Goal: Task Accomplishment & Management: Complete application form

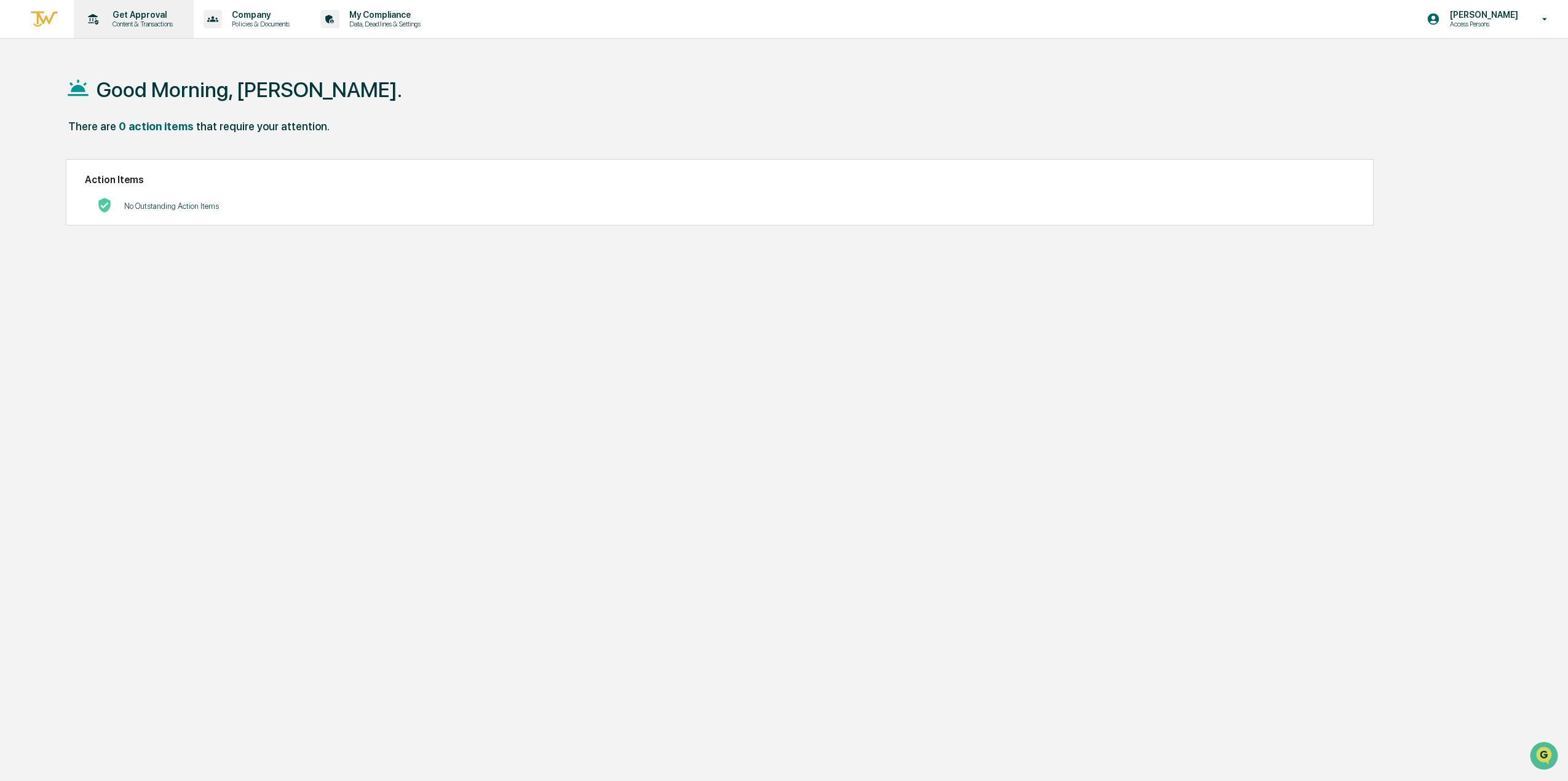
click at [124, 16] on p "Get Approval" at bounding box center [141, 14] width 77 height 10
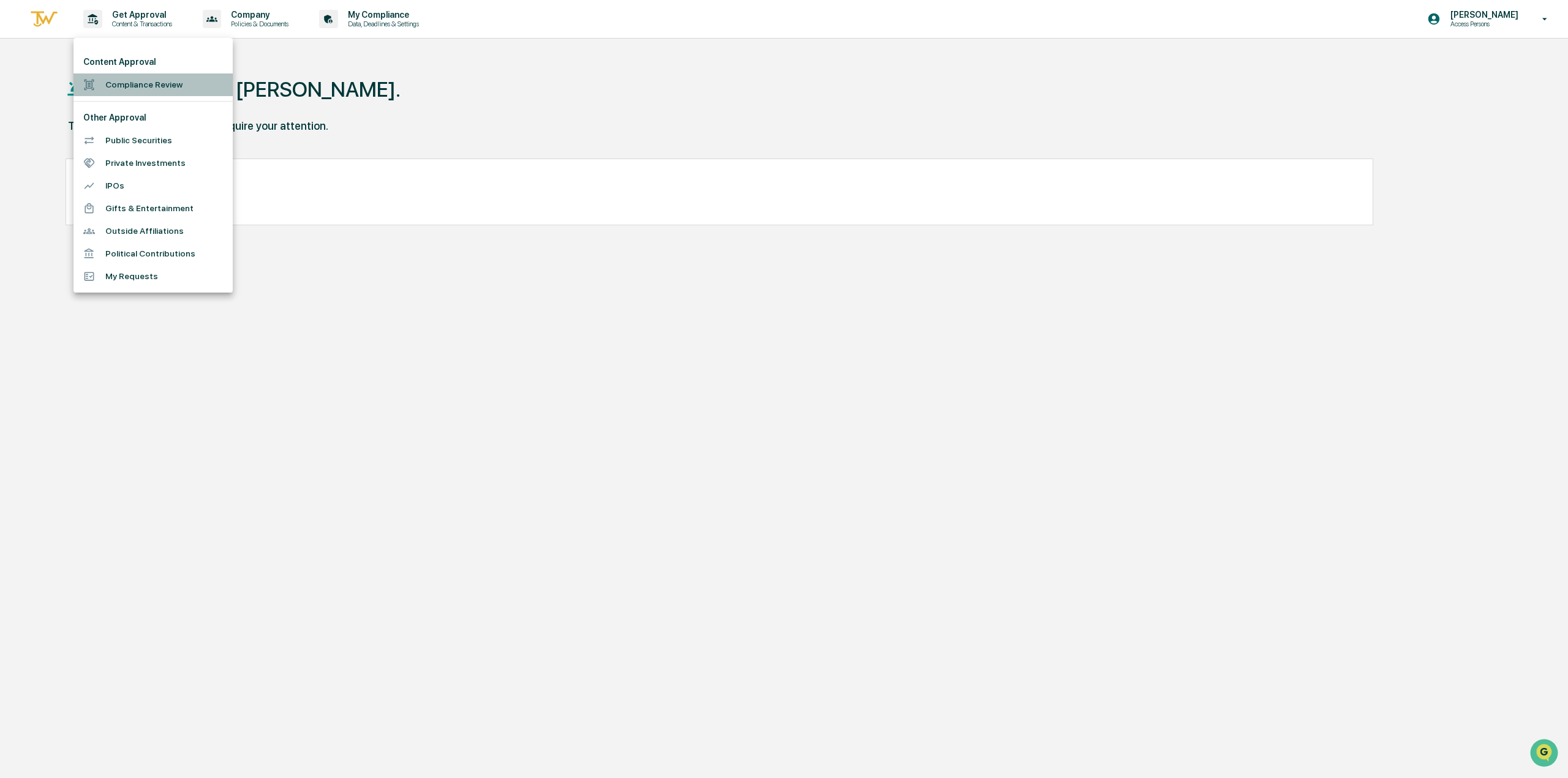
click at [135, 88] on li "Compliance Review" at bounding box center [153, 85] width 159 height 23
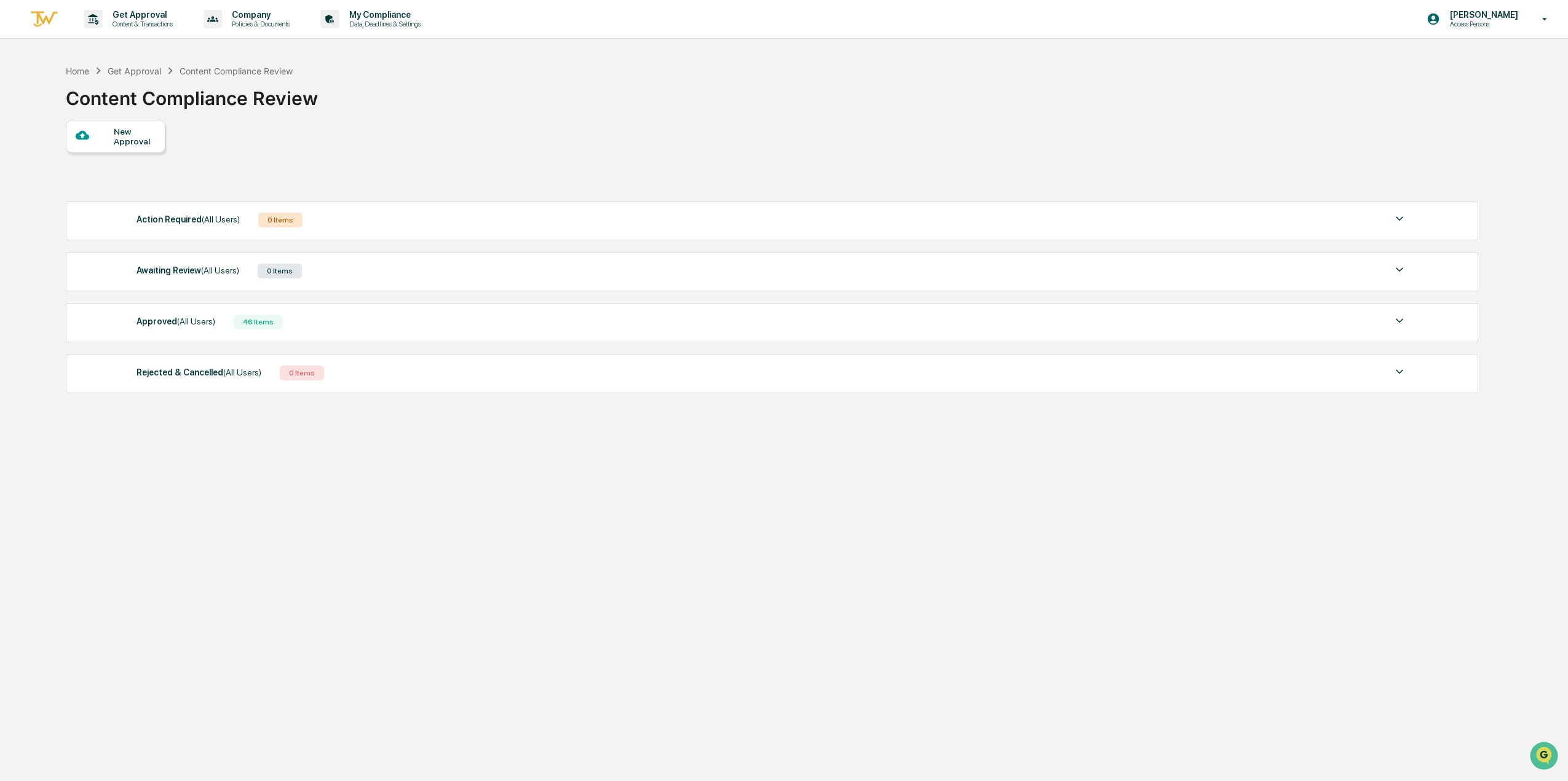
click at [120, 134] on div "New Approval" at bounding box center [135, 136] width 41 height 20
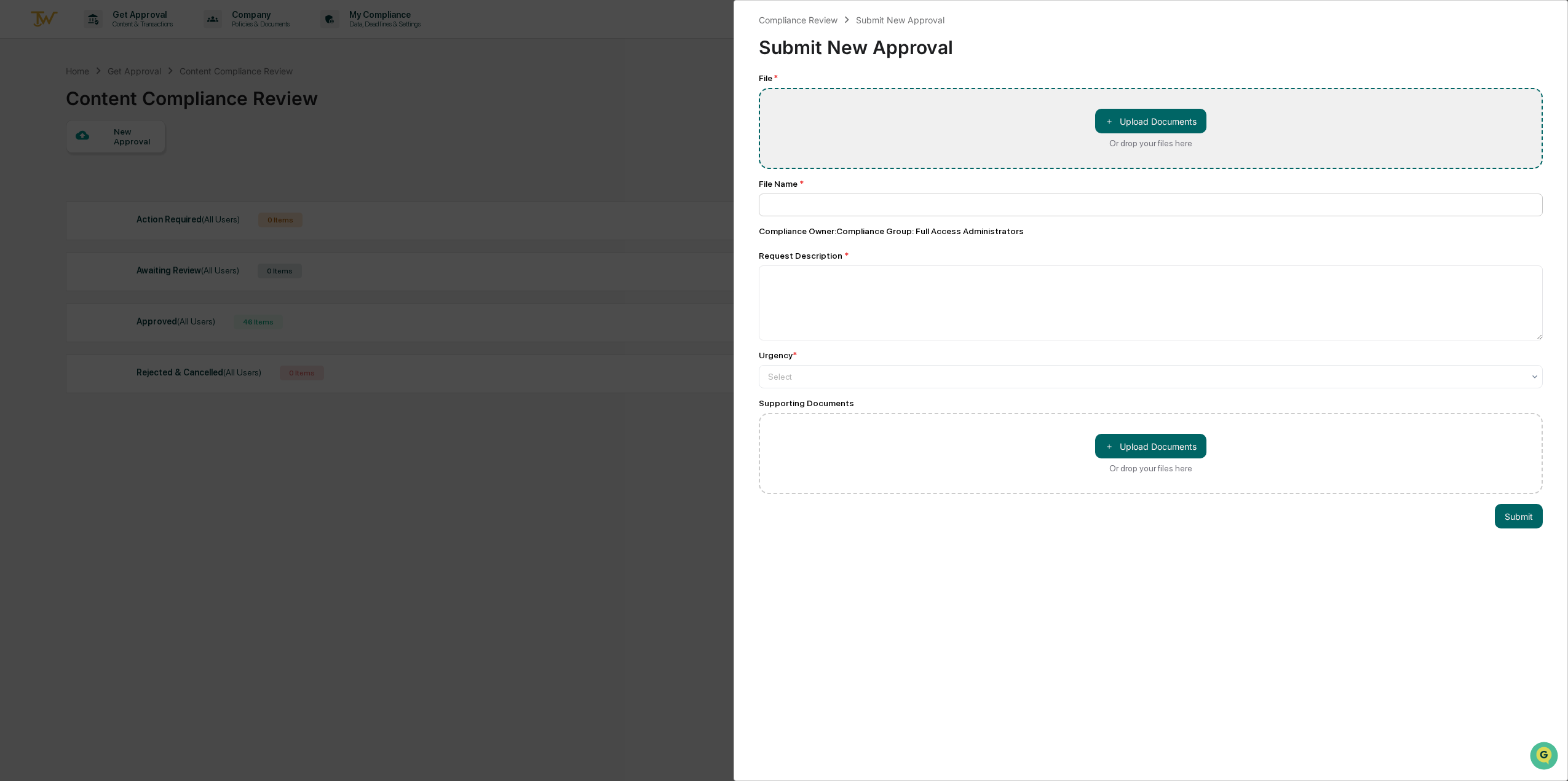
type input "**********"
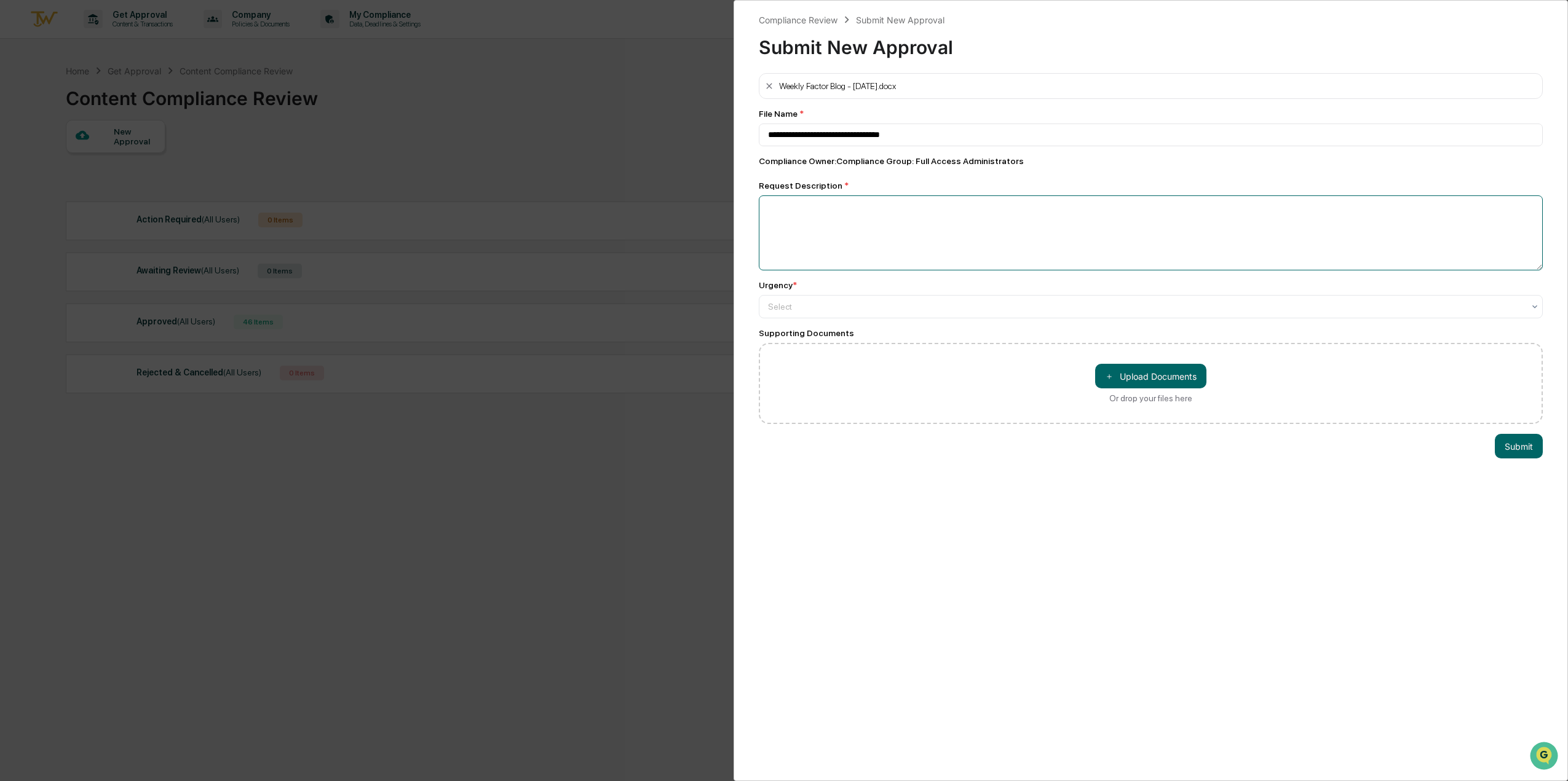
click at [884, 203] on textarea at bounding box center [1151, 232] width 784 height 75
type textarea "**********"
click at [882, 312] on div at bounding box center [1146, 306] width 755 height 12
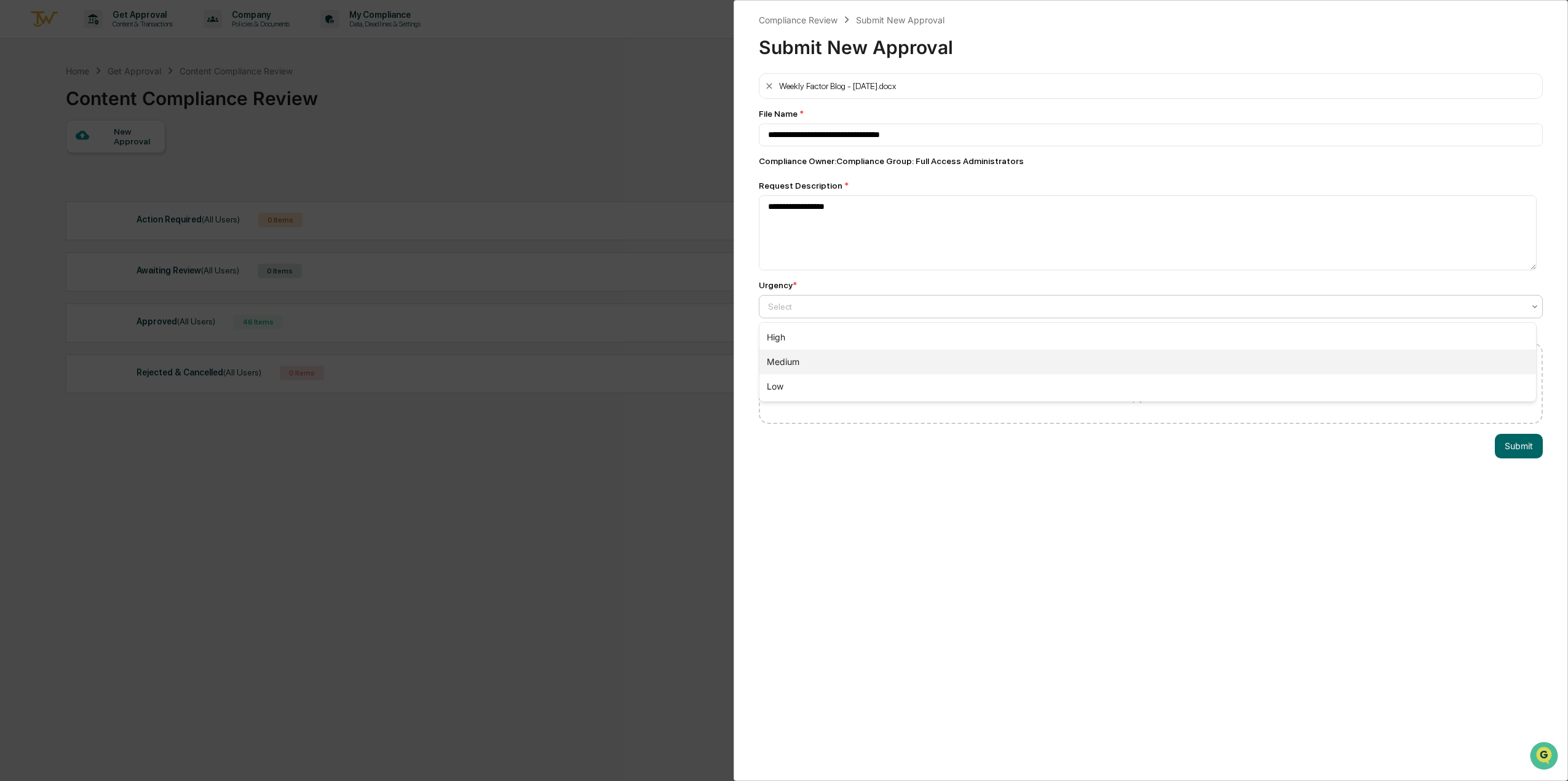
click at [890, 354] on div "Medium" at bounding box center [1147, 362] width 777 height 25
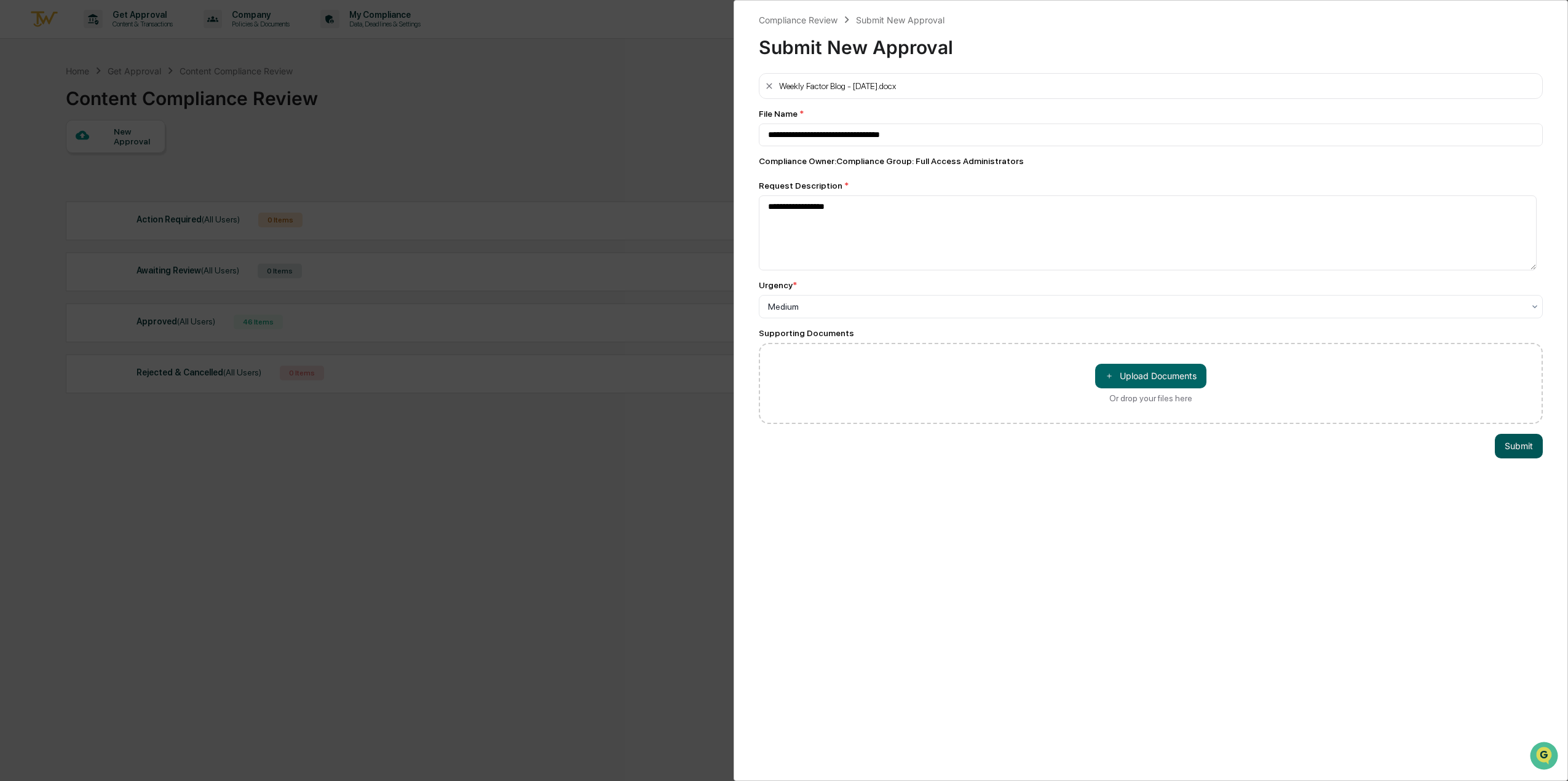
click at [1513, 444] on button "Submit" at bounding box center [1519, 446] width 48 height 25
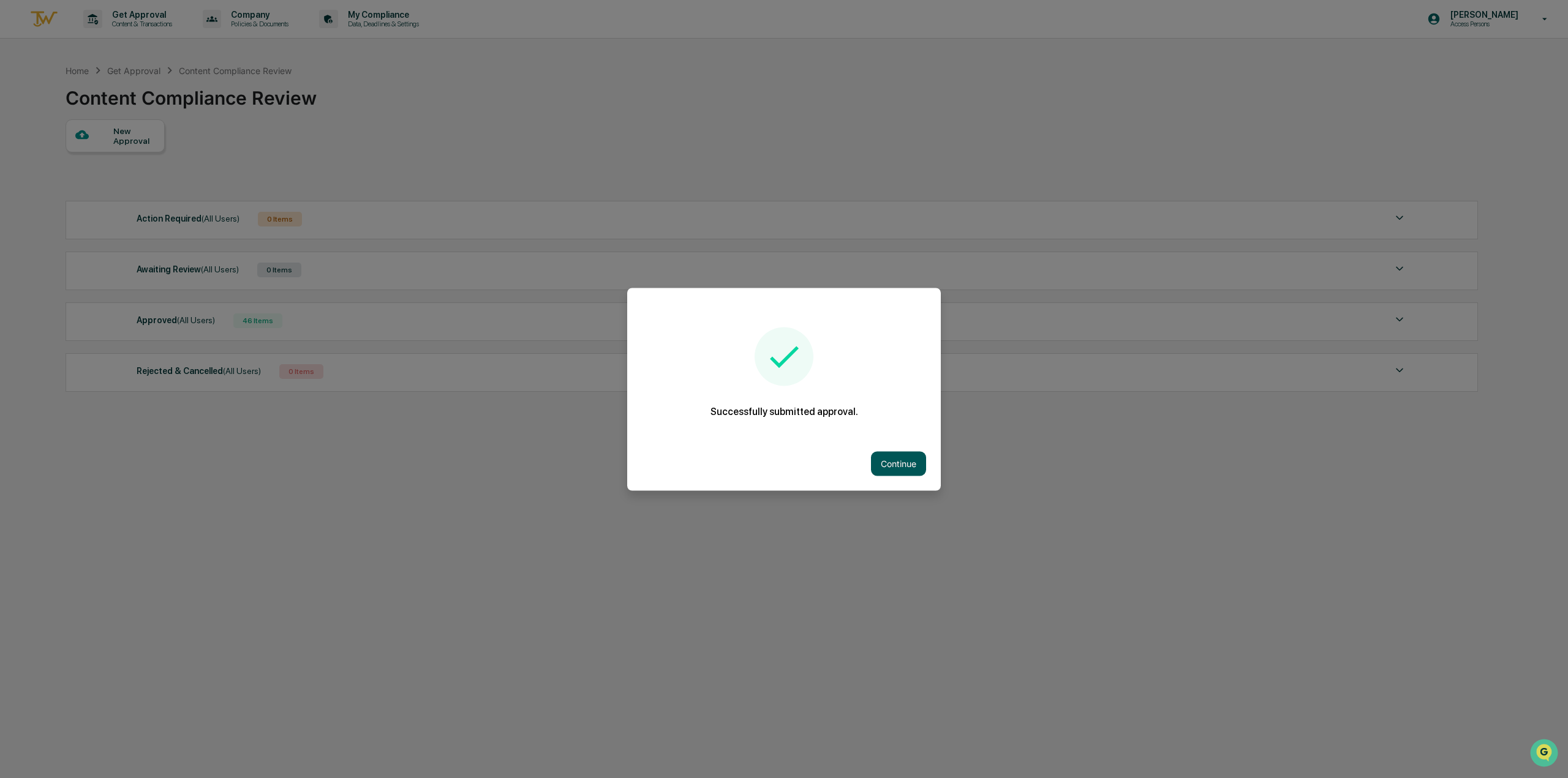
click at [894, 461] on button "Continue" at bounding box center [898, 464] width 55 height 25
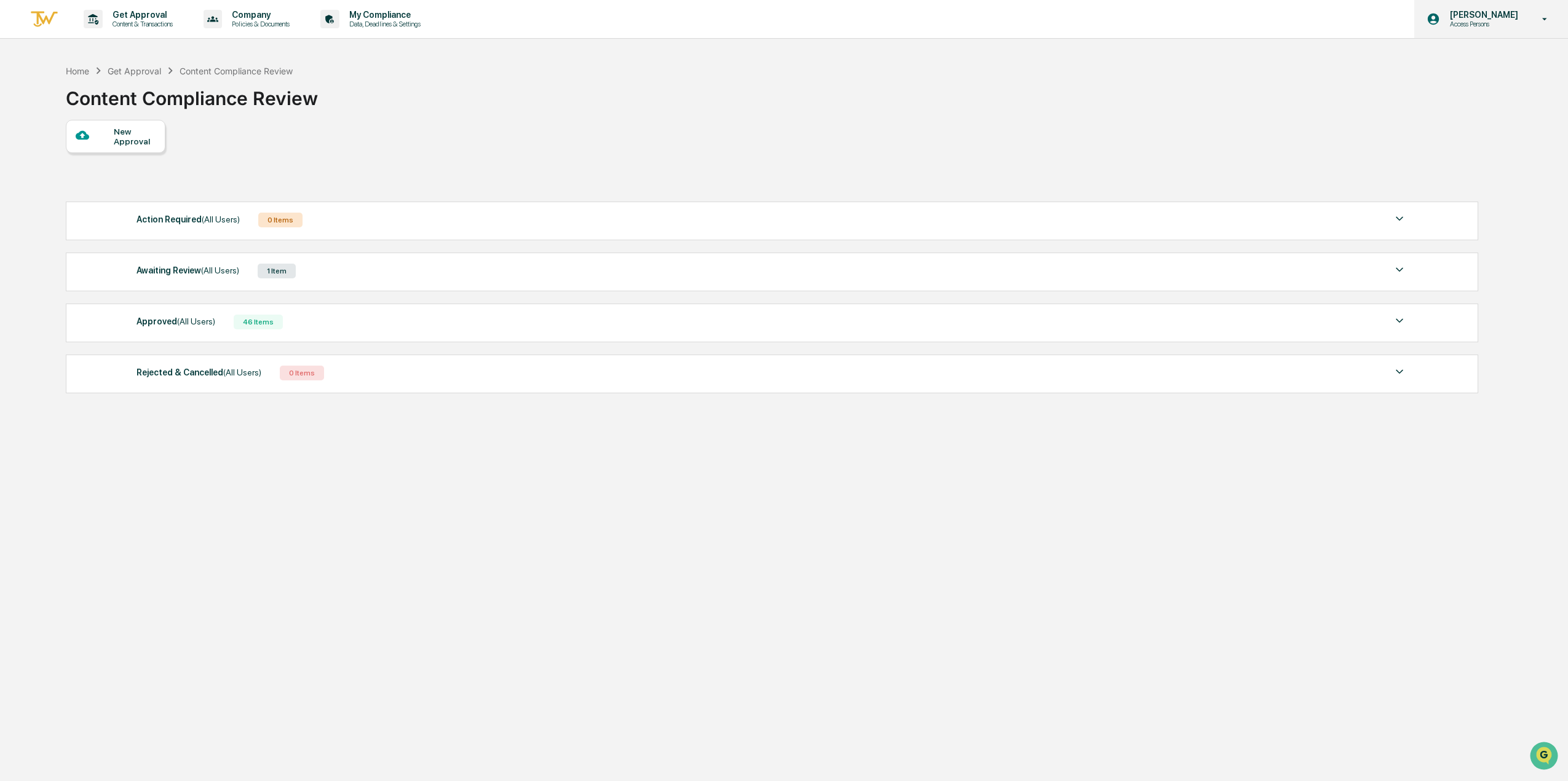
click at [1469, 12] on p "[PERSON_NAME]" at bounding box center [1482, 14] width 85 height 10
click at [1443, 64] on li "Logout" at bounding box center [1477, 62] width 172 height 23
